Goal: Find specific page/section: Find specific page/section

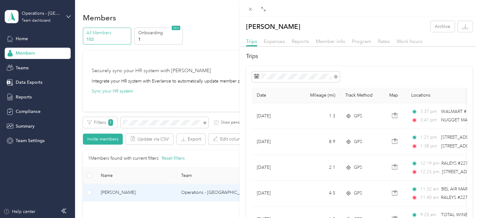
click at [146, 121] on div "[PERSON_NAME] Archive Trips Expenses Reports Member info Program Rates Work hou…" at bounding box center [239, 109] width 479 height 218
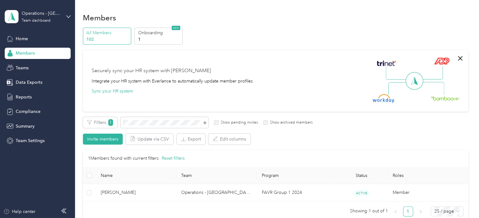
click at [148, 123] on div at bounding box center [239, 109] width 479 height 218
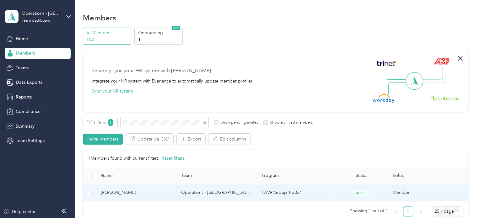
click at [128, 192] on span "[PERSON_NAME]" at bounding box center [136, 192] width 71 height 7
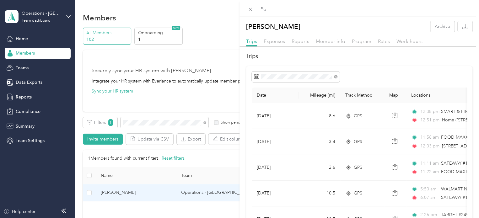
click at [160, 123] on div "[PERSON_NAME] Archive Trips Expenses Reports Member info Program Rates Work hou…" at bounding box center [239, 109] width 479 height 218
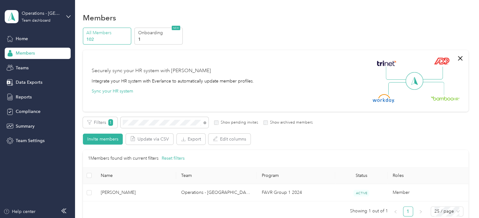
click at [160, 123] on div at bounding box center [239, 109] width 479 height 218
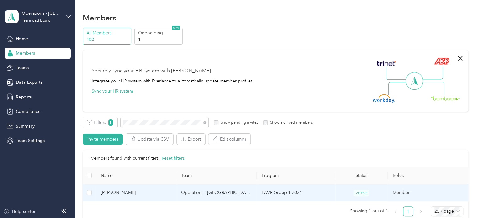
click at [110, 189] on span "[PERSON_NAME]" at bounding box center [136, 192] width 71 height 7
